Goal: Task Accomplishment & Management: Use online tool/utility

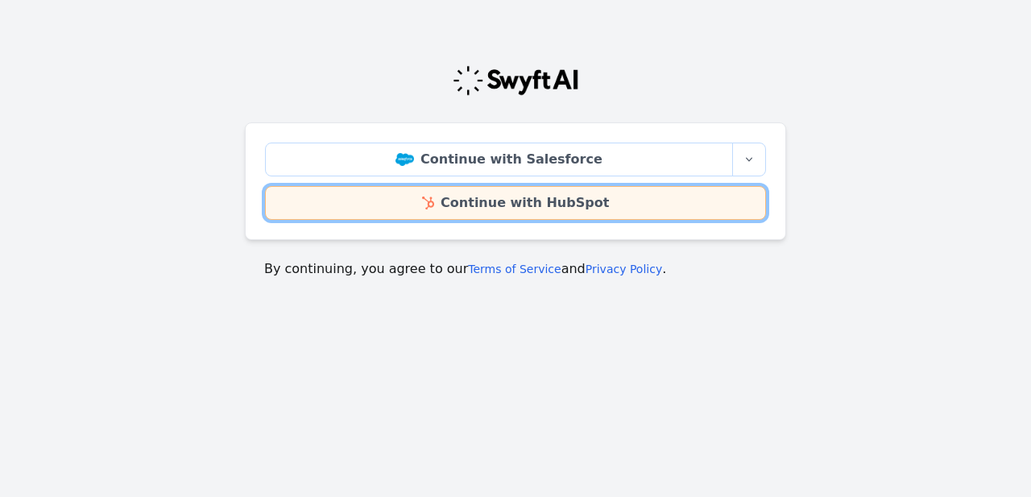
click at [459, 207] on link "Continue with HubSpot" at bounding box center [515, 203] width 501 height 34
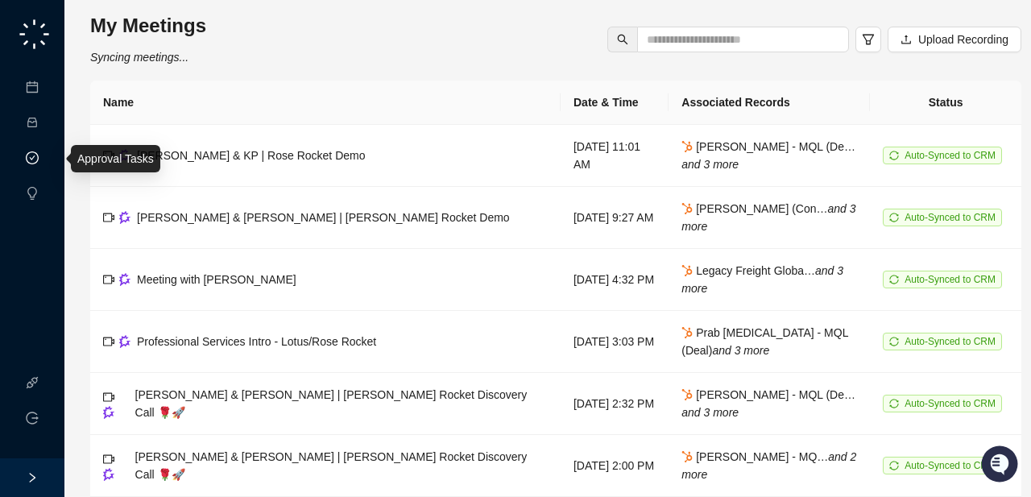
click at [47, 160] on link "Approval Tasks" at bounding box center [85, 158] width 76 height 13
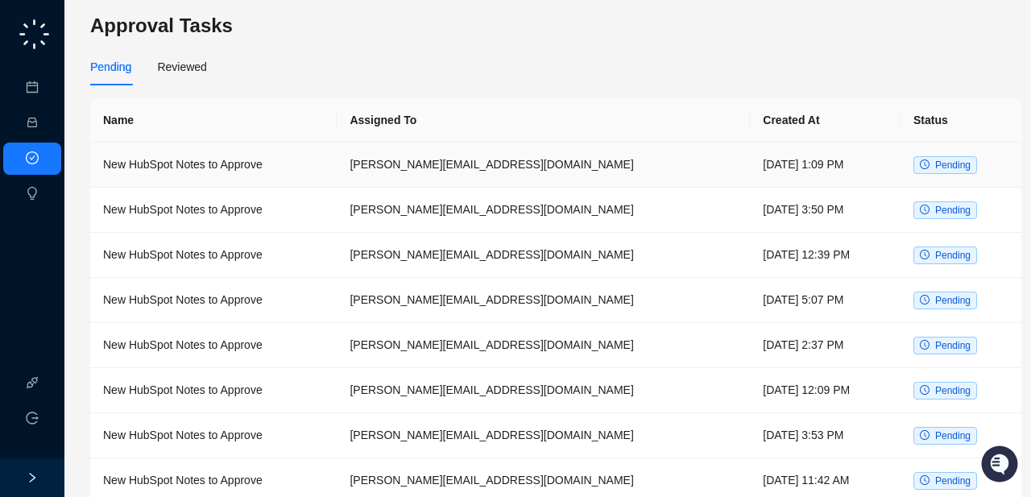
click at [294, 179] on td "New HubSpot Notes to Approve" at bounding box center [213, 165] width 246 height 45
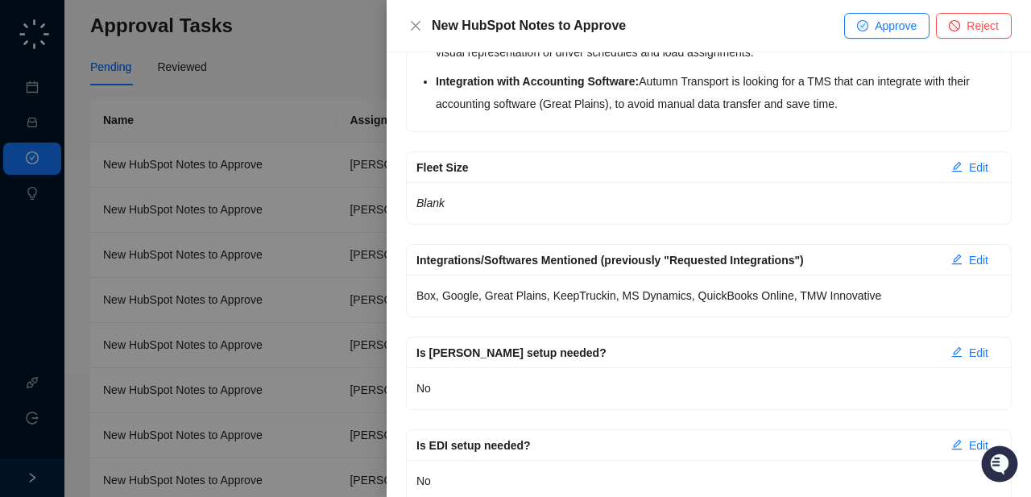
scroll to position [5410, 0]
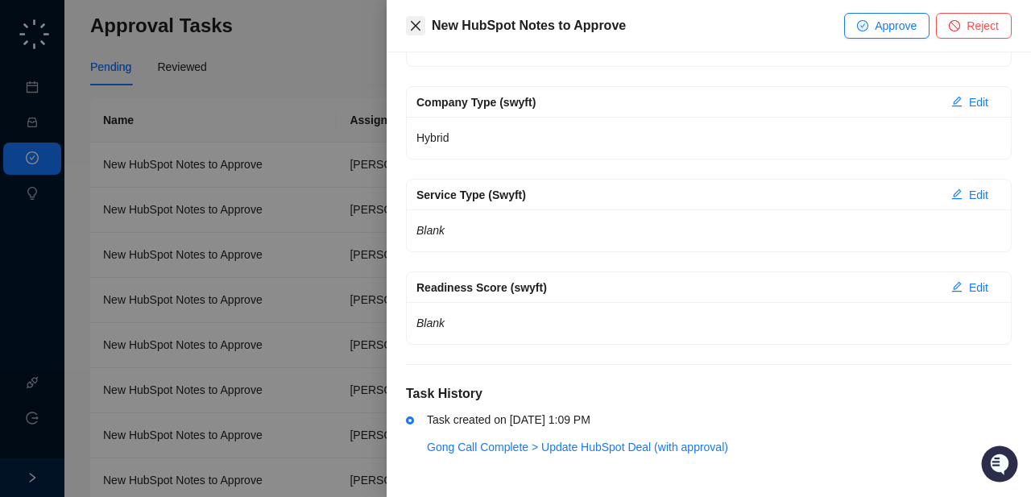
click at [413, 20] on icon "close" at bounding box center [415, 25] width 13 height 13
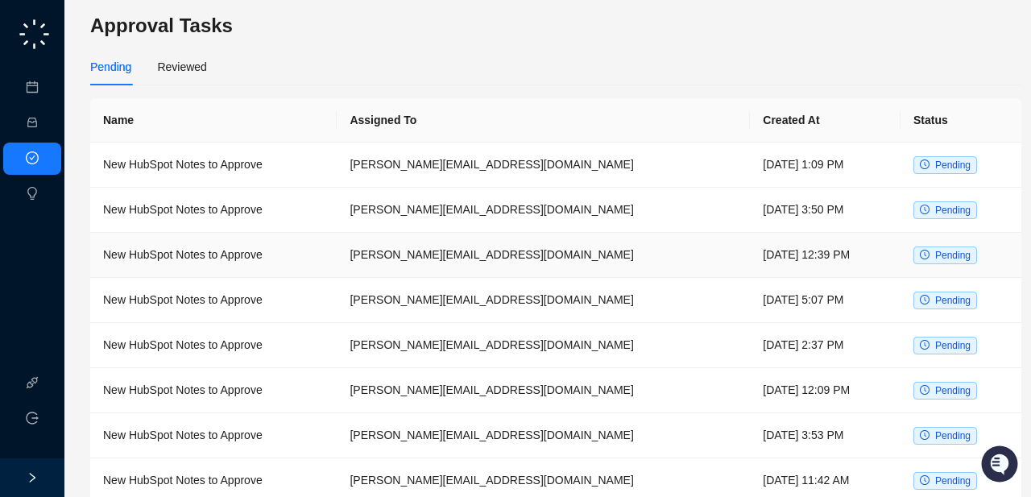
scroll to position [157, 0]
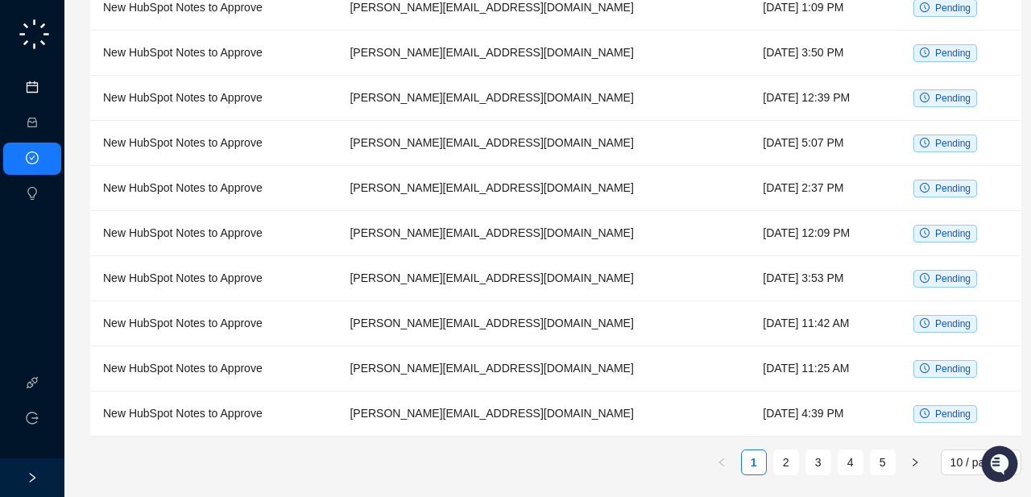
click at [47, 84] on link "Meetings & Calls" at bounding box center [89, 87] width 85 height 13
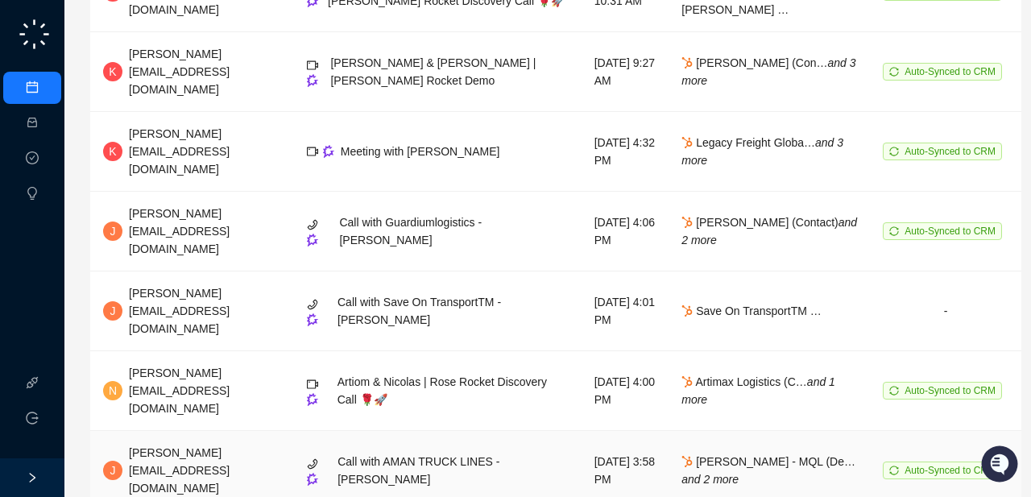
scroll to position [432, 0]
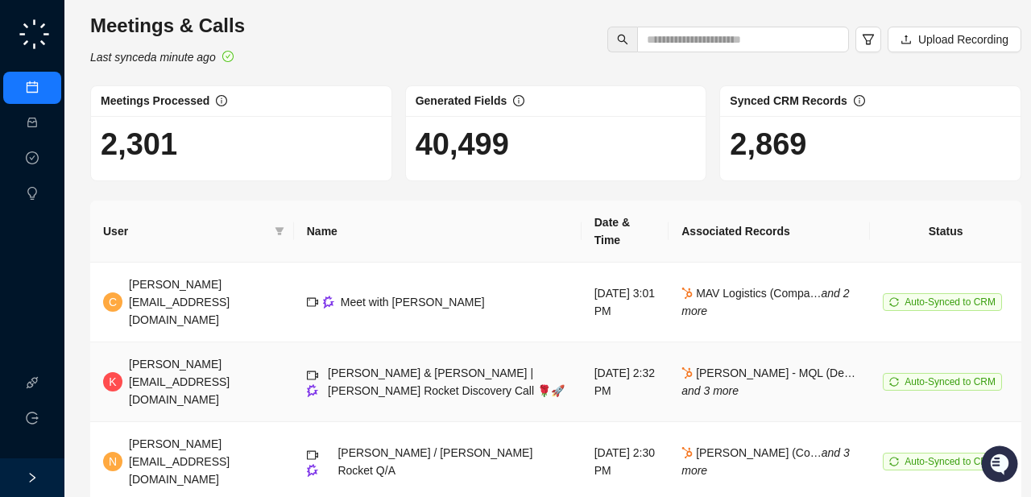
click at [245, 358] on td "K [PERSON_NAME][EMAIL_ADDRESS][DOMAIN_NAME]" at bounding box center [192, 382] width 204 height 80
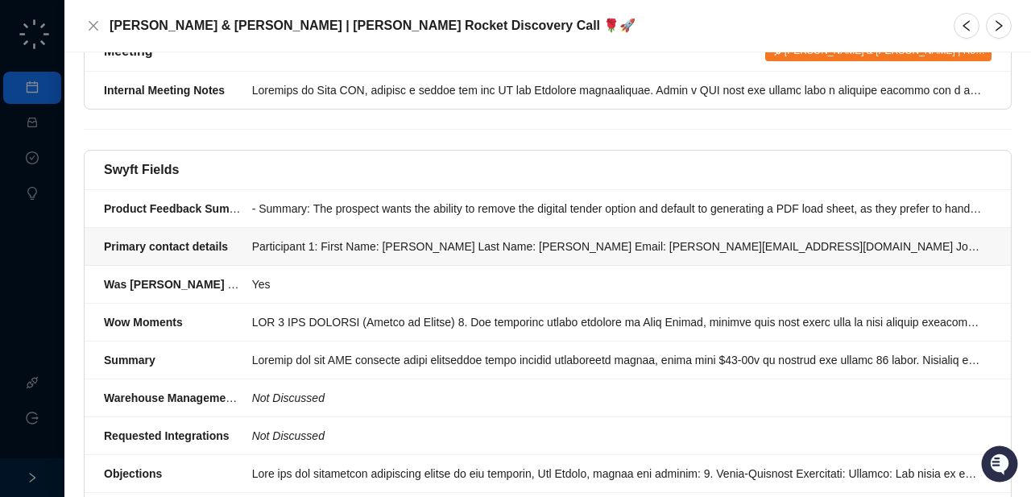
scroll to position [2860, 0]
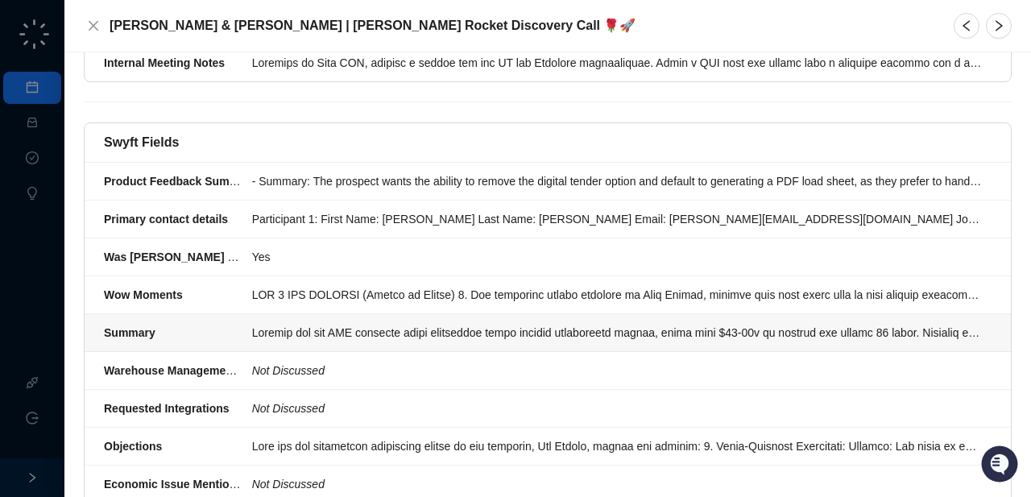
click at [358, 324] on div at bounding box center [617, 333] width 730 height 18
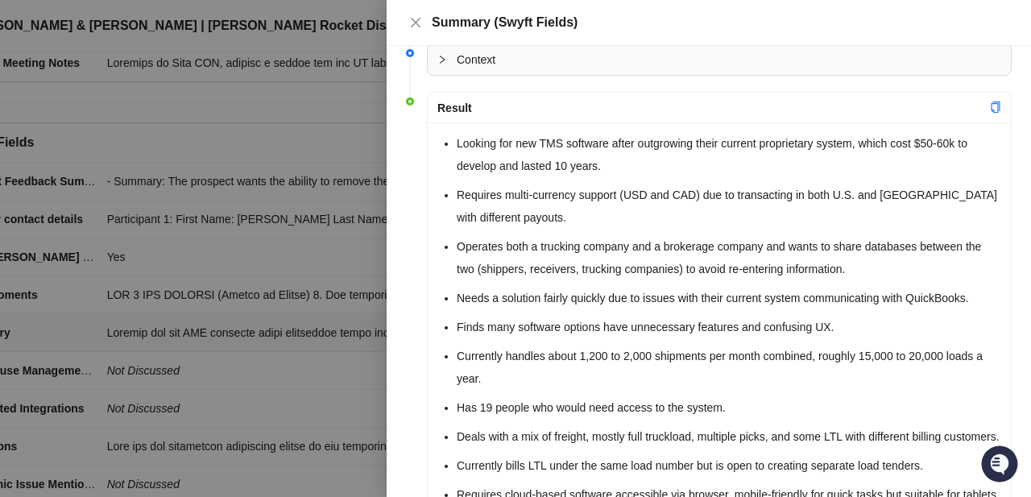
scroll to position [65, 0]
click at [992, 107] on icon "copy" at bounding box center [995, 106] width 11 height 11
